Goal: Find specific page/section: Find specific page/section

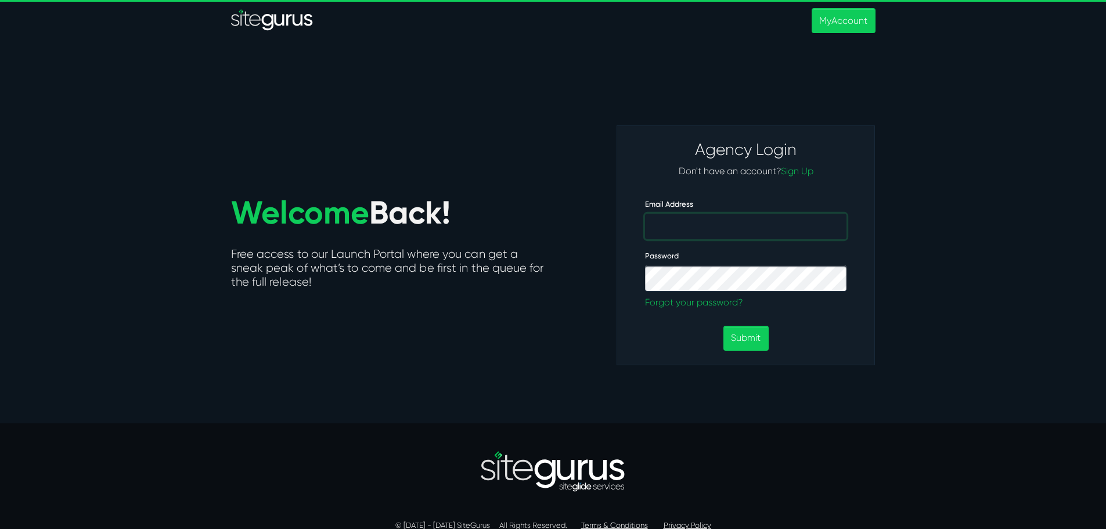
click at [685, 229] on input "Email Address" at bounding box center [745, 227] width 201 height 26
type input "[PERSON_NAME][EMAIL_ADDRESS][DOMAIN_NAME]"
click at [746, 337] on button "Submit" at bounding box center [745, 338] width 45 height 25
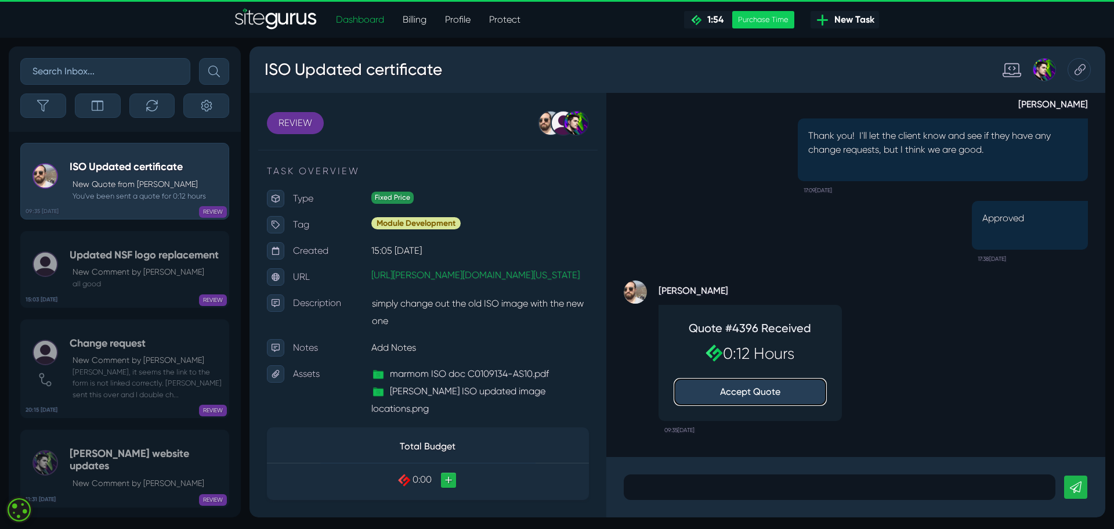
click at [760, 389] on button "Accept Quote" at bounding box center [750, 392] width 151 height 26
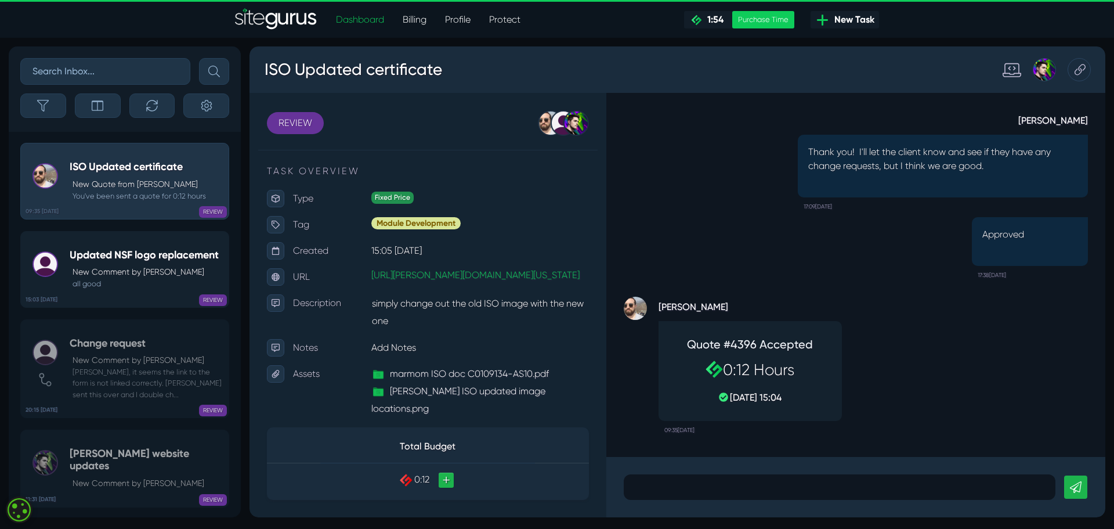
click at [149, 276] on div "Updated NSF logo replacement New Comment by [PERSON_NAME] all good" at bounding box center [144, 269] width 149 height 41
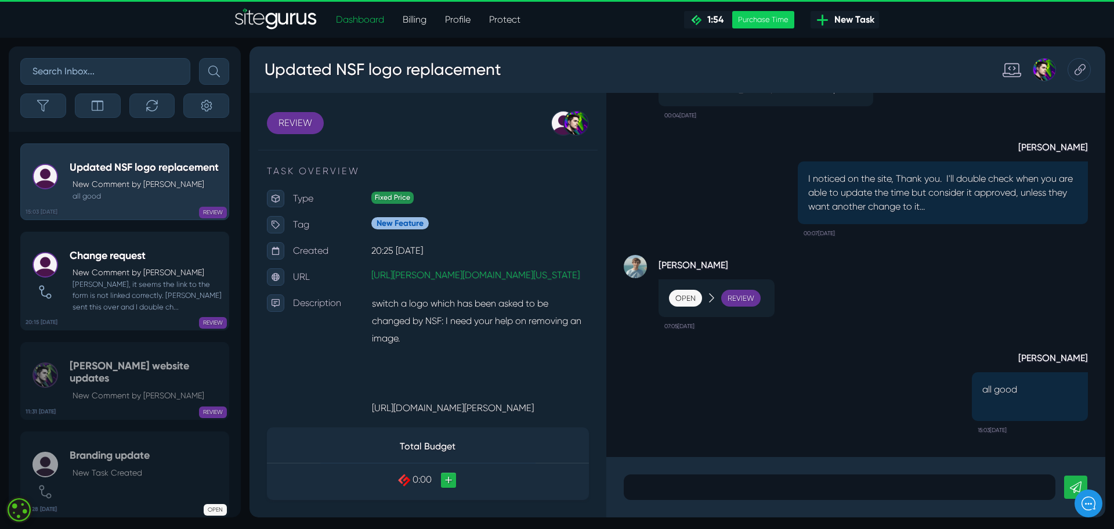
click at [166, 279] on p "New Comment by [PERSON_NAME]" at bounding box center [148, 272] width 150 height 12
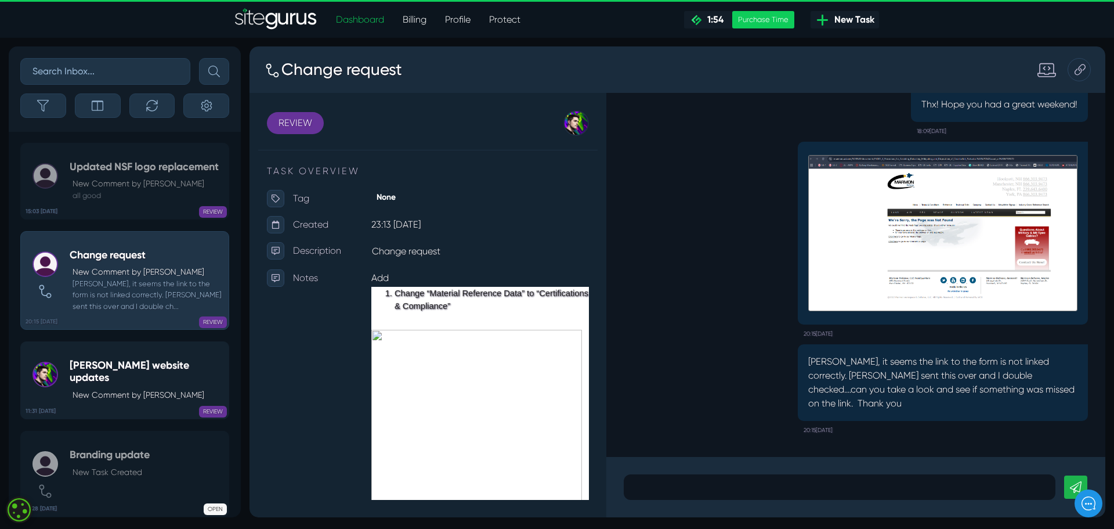
click at [140, 370] on link "11:31 [DATE] [PERSON_NAME] website updates New Comment by [PERSON_NAME] REVIEW" at bounding box center [124, 380] width 209 height 78
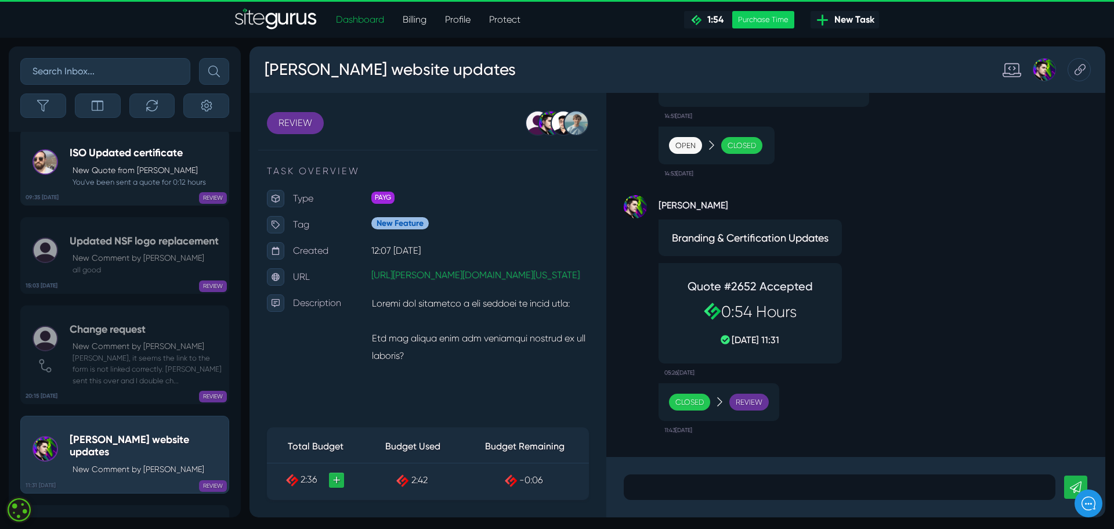
scroll to position [-88, 0]
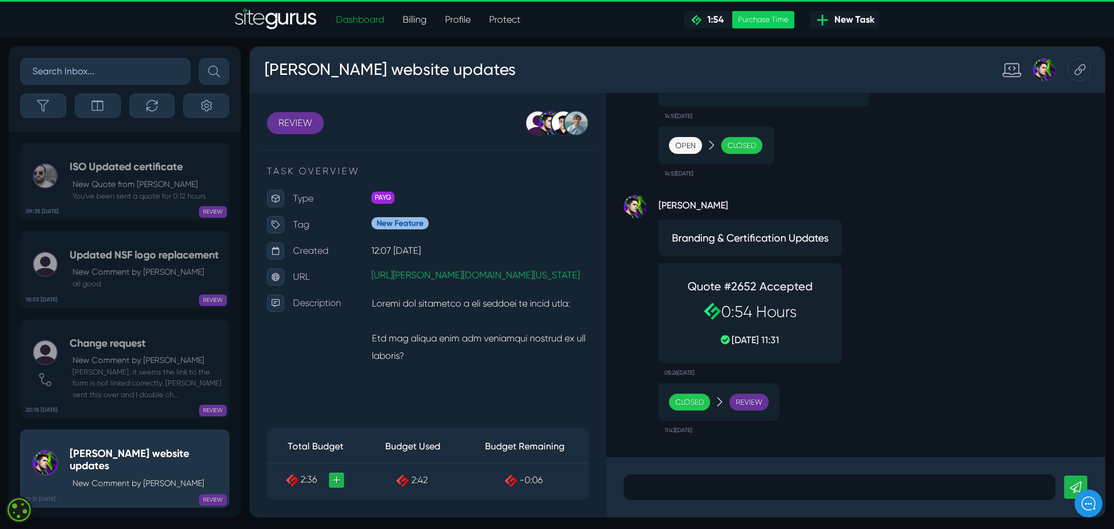
click at [416, 17] on link "Billing" at bounding box center [415, 19] width 42 height 23
